Goal: Task Accomplishment & Management: Complete application form

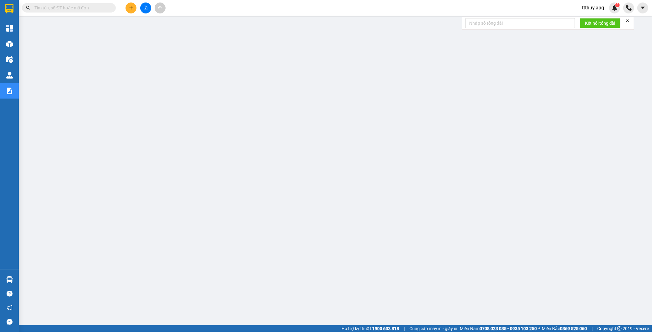
click at [79, 8] on input "text" at bounding box center [71, 7] width 74 height 7
click at [78, 8] on input "text" at bounding box center [71, 7] width 74 height 7
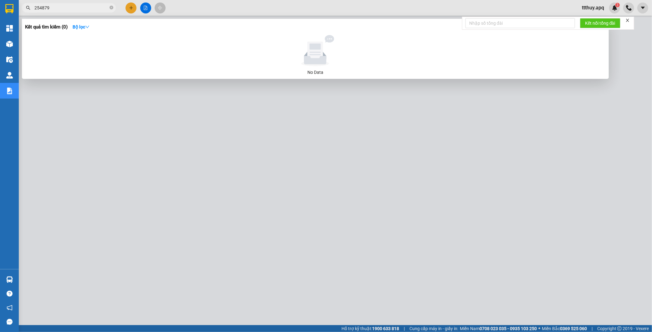
type input "254879"
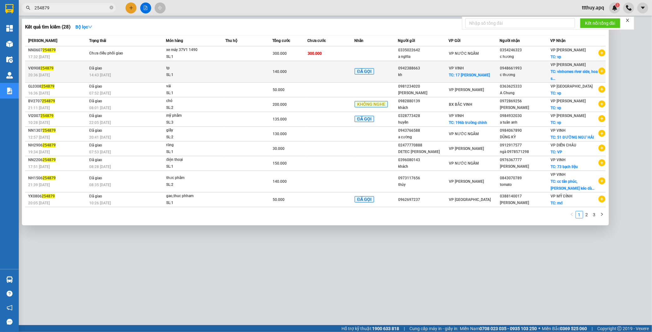
click at [171, 68] on div "tp" at bounding box center [189, 68] width 47 height 7
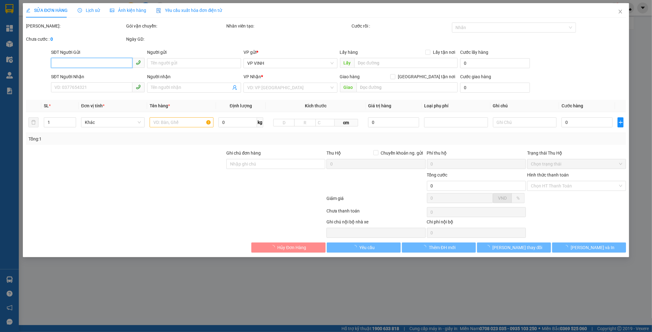
type input "0942388663"
type input "kh"
checkbox input "true"
type input "17 [PERSON_NAME]"
type input "0948661993"
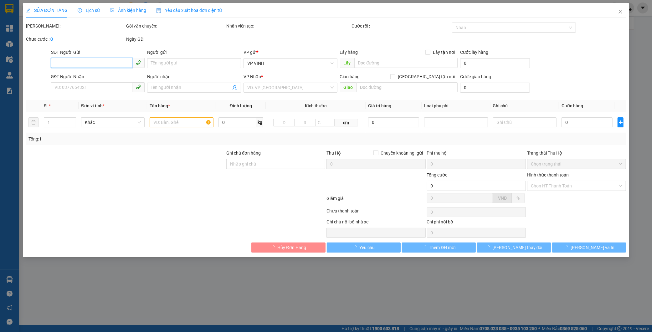
type input "c thương"
checkbox input "true"
type input "vinhomes river side, hoa sữa 8-33, [GEOGRAPHIC_DATA],[GEOGRAPHIC_DATA]"
type input "90.000"
type input "140.000"
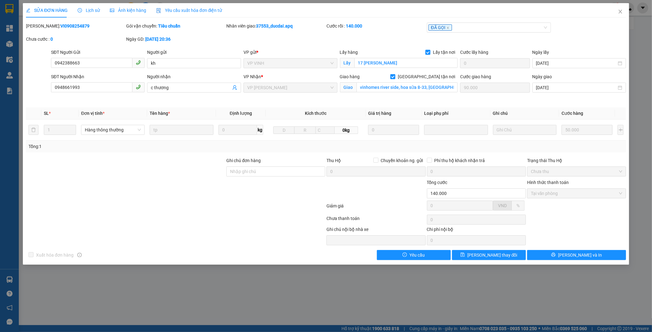
click at [61, 24] on b "VI0908254879" at bounding box center [74, 25] width 29 height 5
copy b "VI0908254879"
